Goal: Task Accomplishment & Management: Use online tool/utility

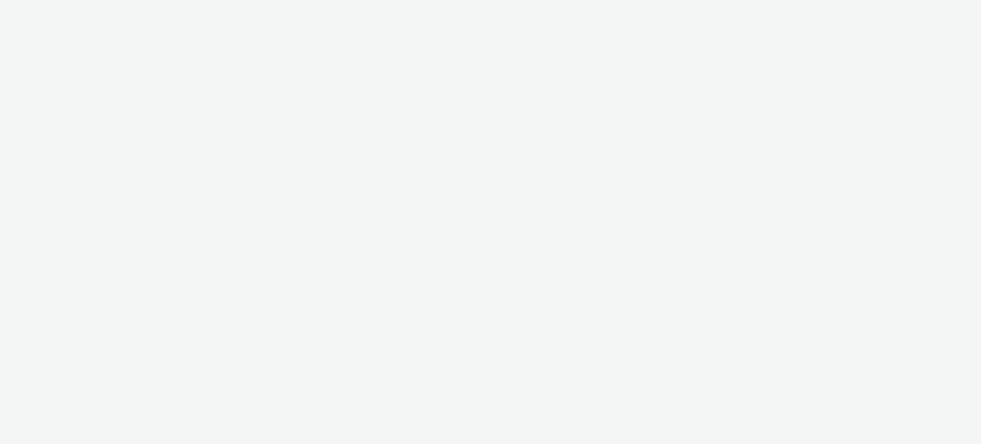
select select "11a7df10-284f-415c-b52a-427acf4c31ae"
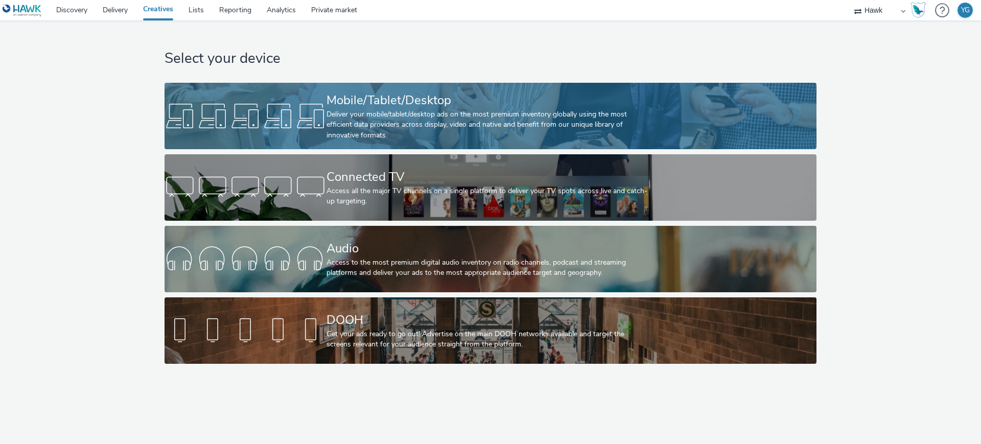
click at [375, 113] on div "Deliver your mobile/tablet/desktop ads on the most premium inventory globally u…" at bounding box center [489, 124] width 324 height 31
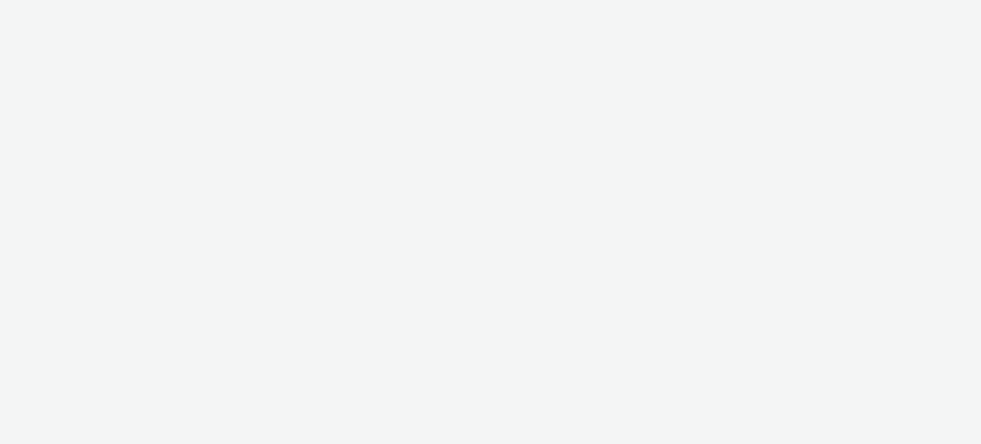
select select "11a7df10-284f-415c-b52a-427acf4c31ae"
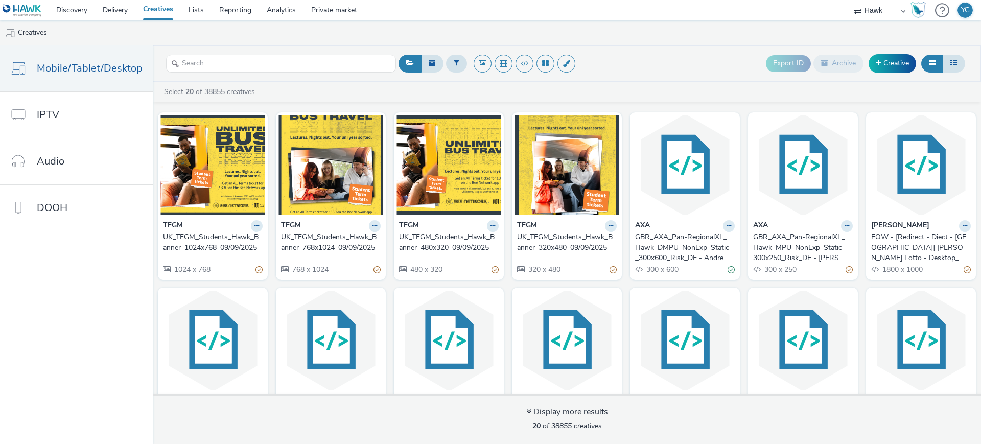
click at [690, 246] on div "GBR_AXA_Pan-RegionalXL_Hawk_DMPU_NonExp_Static_300x600_Risk_DE - Andreas-Danzer…" at bounding box center [683, 247] width 96 height 31
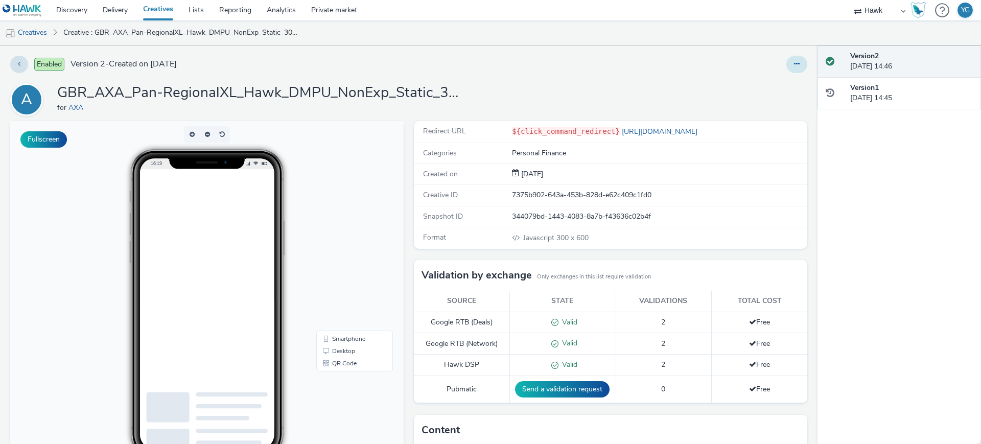
click at [787, 66] on button at bounding box center [797, 64] width 21 height 17
click at [746, 87] on link "Edit" at bounding box center [769, 85] width 77 height 20
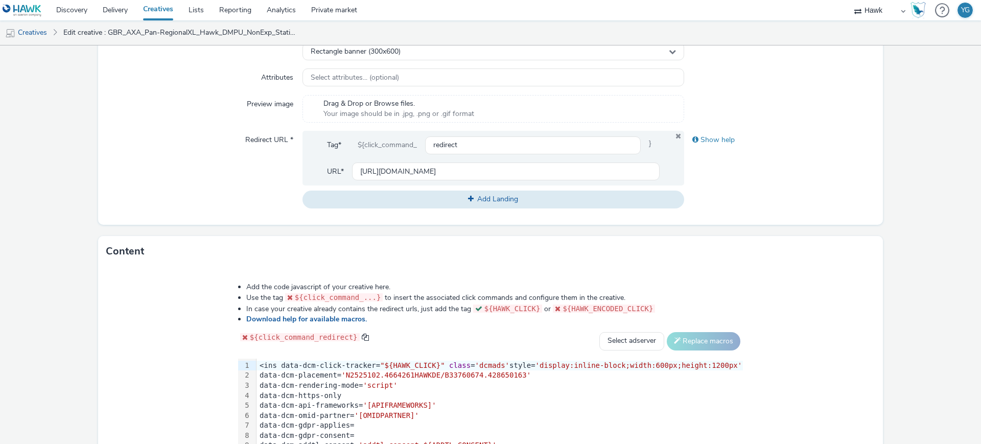
scroll to position [311, 0]
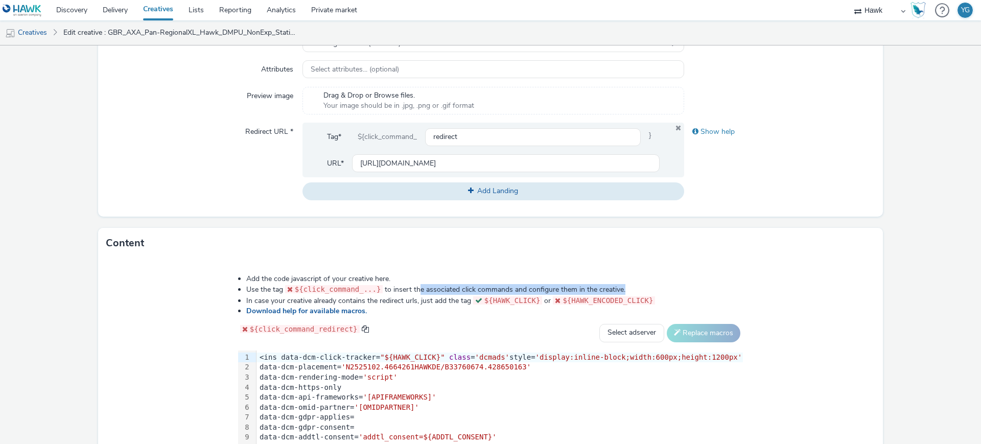
drag, startPoint x: 426, startPoint y: 288, endPoint x: 645, endPoint y: 288, distance: 218.8
click at [645, 288] on li "Use the tag ${click_command_...} to insert the associated click commands and co…" at bounding box center [494, 289] width 497 height 11
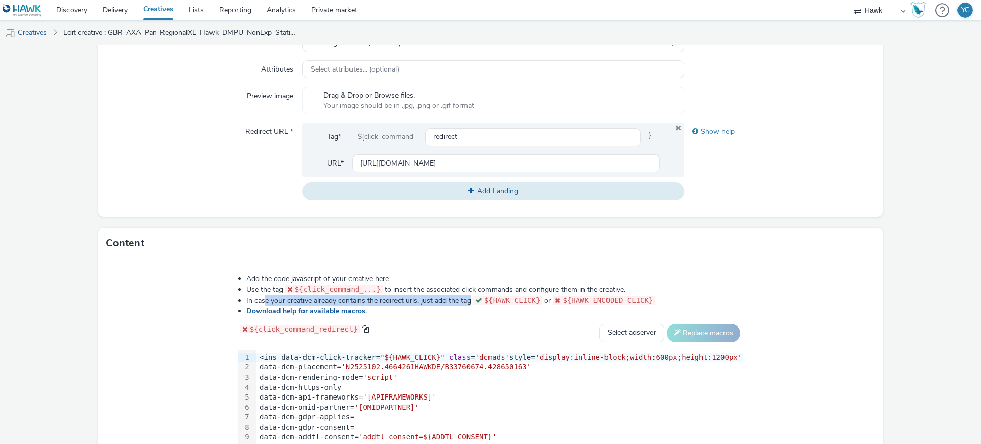
drag, startPoint x: 279, startPoint y: 301, endPoint x: 494, endPoint y: 301, distance: 215.7
click at [494, 301] on li "In case your creative already contains the redirect urls, just add the tag ${HA…" at bounding box center [494, 300] width 497 height 11
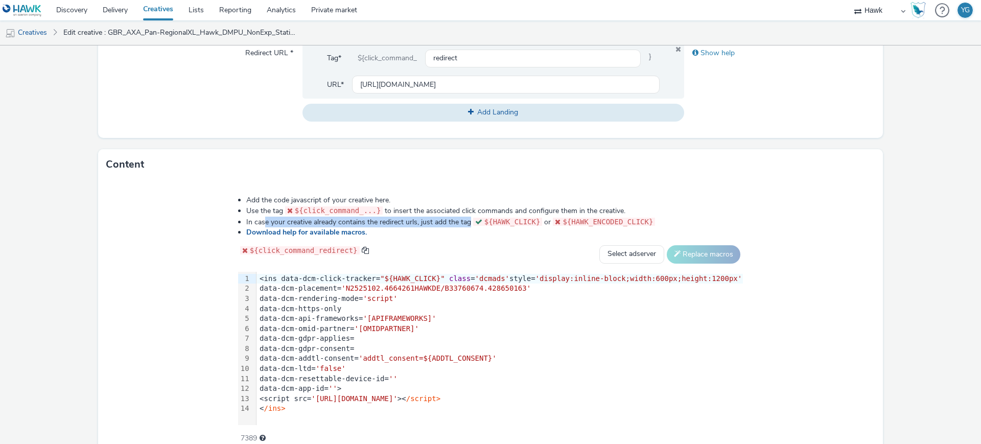
scroll to position [439, 0]
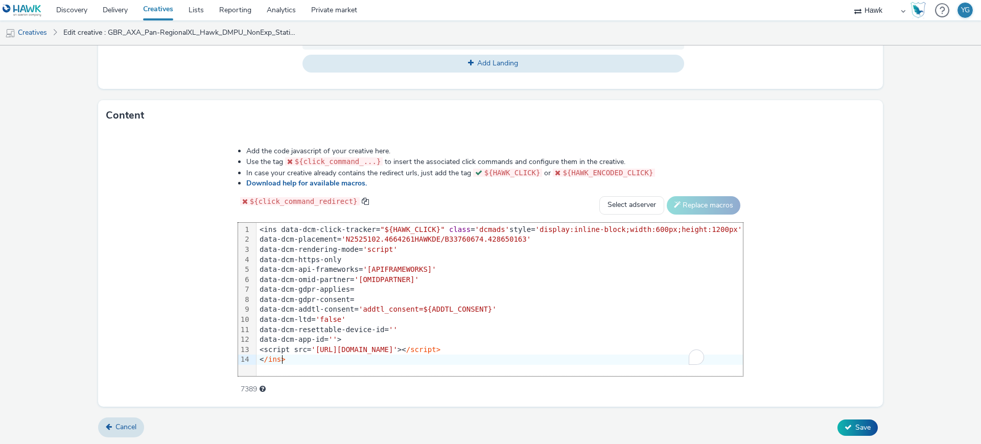
drag, startPoint x: 595, startPoint y: 354, endPoint x: 520, endPoint y: 355, distance: 74.6
click at [520, 355] on div "< /ins>" at bounding box center [500, 360] width 487 height 10
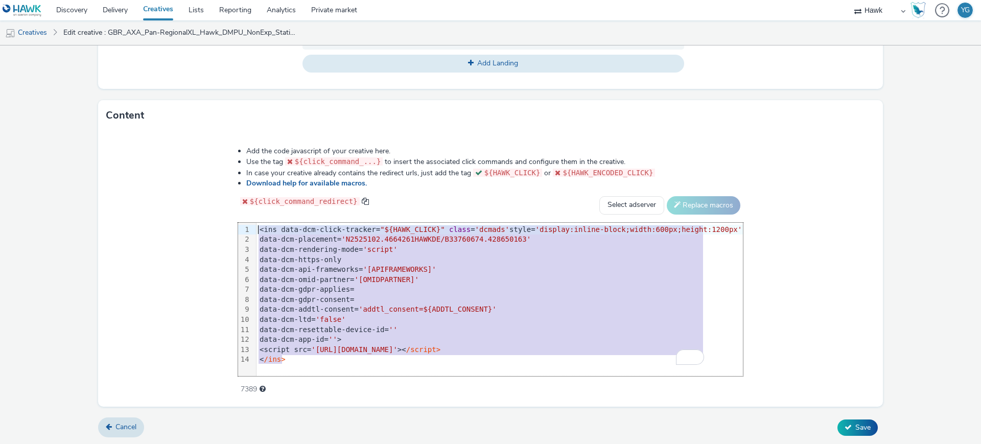
drag, startPoint x: 318, startPoint y: 355, endPoint x: 248, endPoint y: 221, distance: 150.7
click at [248, 221] on div "Add the code javascript of your creative here. Use the tag ${click_command_...}…" at bounding box center [490, 265] width 579 height 252
click at [470, 278] on div "data-dcm-omid-partner= '[OMIDPARTNER]'" at bounding box center [500, 280] width 487 height 10
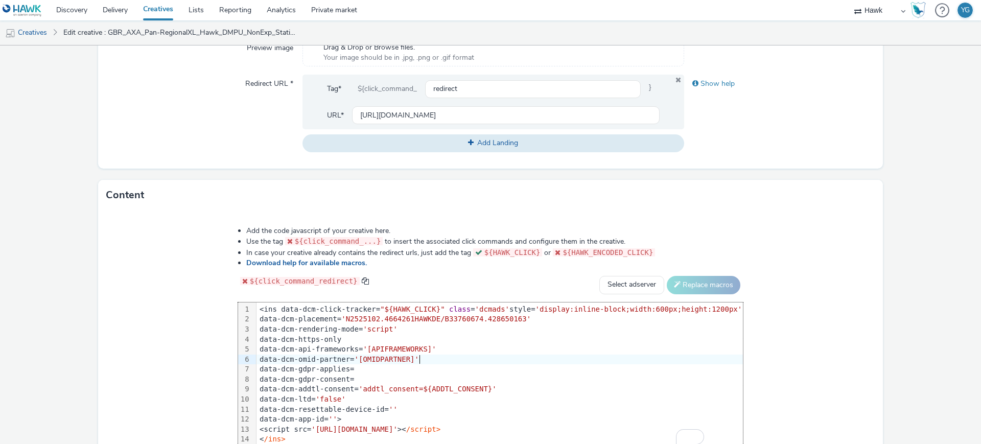
scroll to position [375, 0]
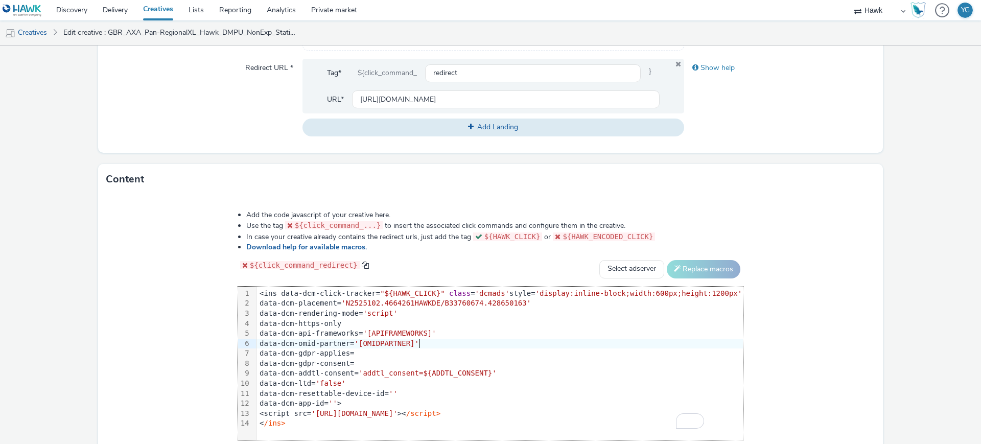
click at [155, 7] on link "Creatives" at bounding box center [157, 10] width 45 height 20
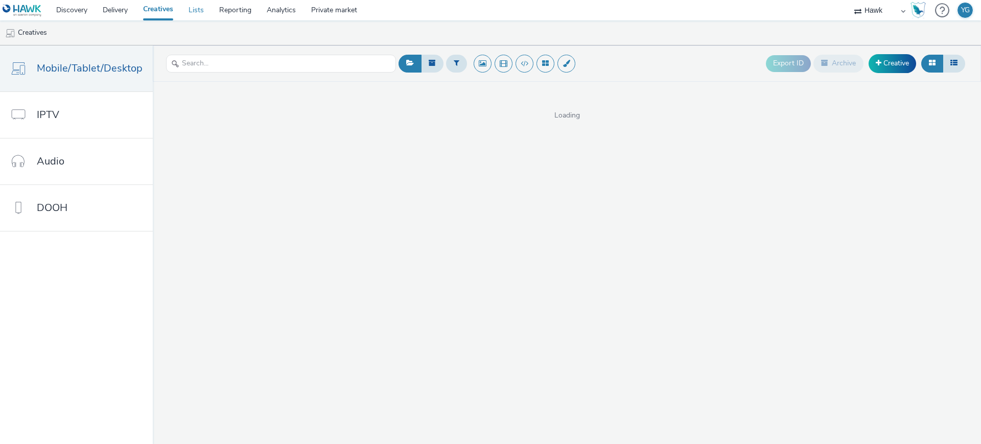
click at [198, 9] on link "Lists" at bounding box center [196, 10] width 31 height 20
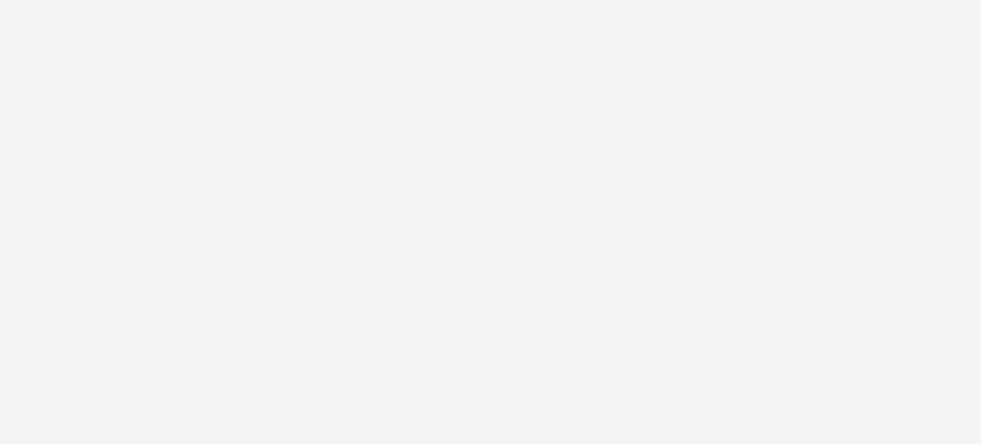
select select "11a7df10-284f-415c-b52a-427acf4c31ae"
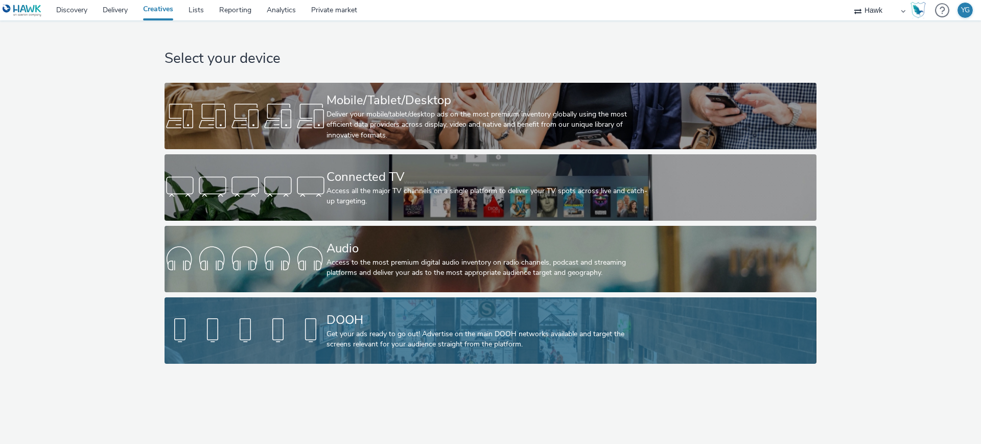
click at [443, 335] on div "Get your ads ready to go out! Advertise on the main DOOH networks available and…" at bounding box center [489, 339] width 324 height 21
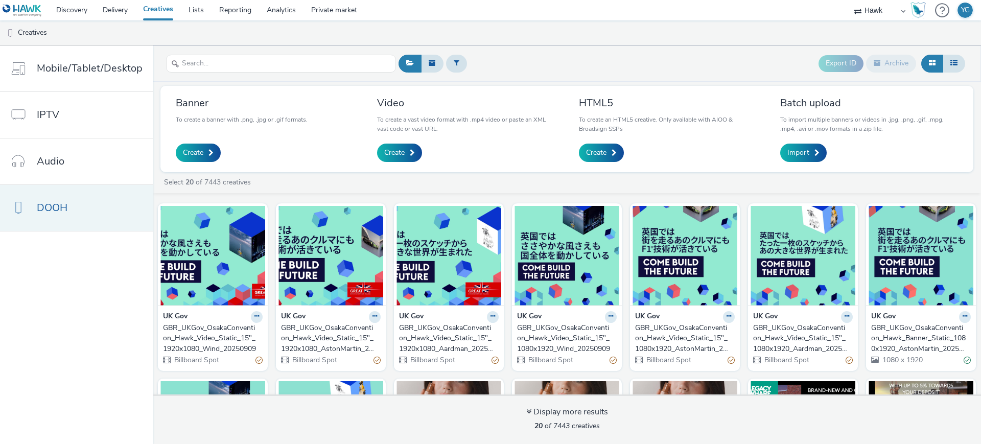
click at [67, 207] on span "DOOH" at bounding box center [52, 207] width 31 height 15
click at [220, 333] on div "GBR_UKGov_OsakaConvention_Hawk_Video_Static_15"_1920x1080_Wind_20250909" at bounding box center [211, 338] width 96 height 31
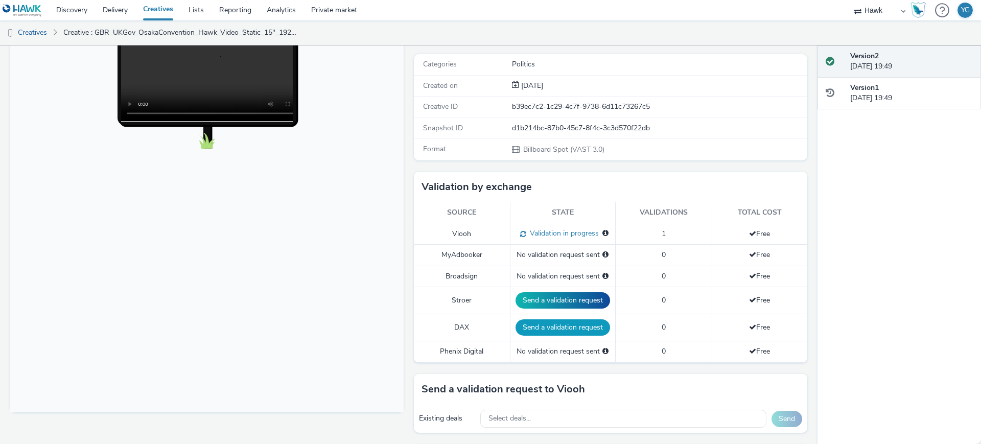
scroll to position [256, 0]
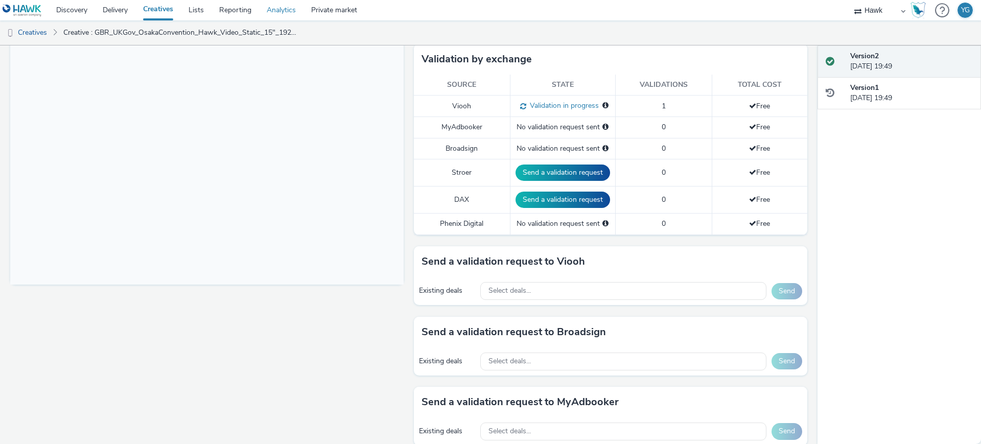
click at [282, 5] on link "Analytics" at bounding box center [281, 10] width 44 height 20
click at [346, 7] on link "Private market" at bounding box center [334, 10] width 61 height 20
